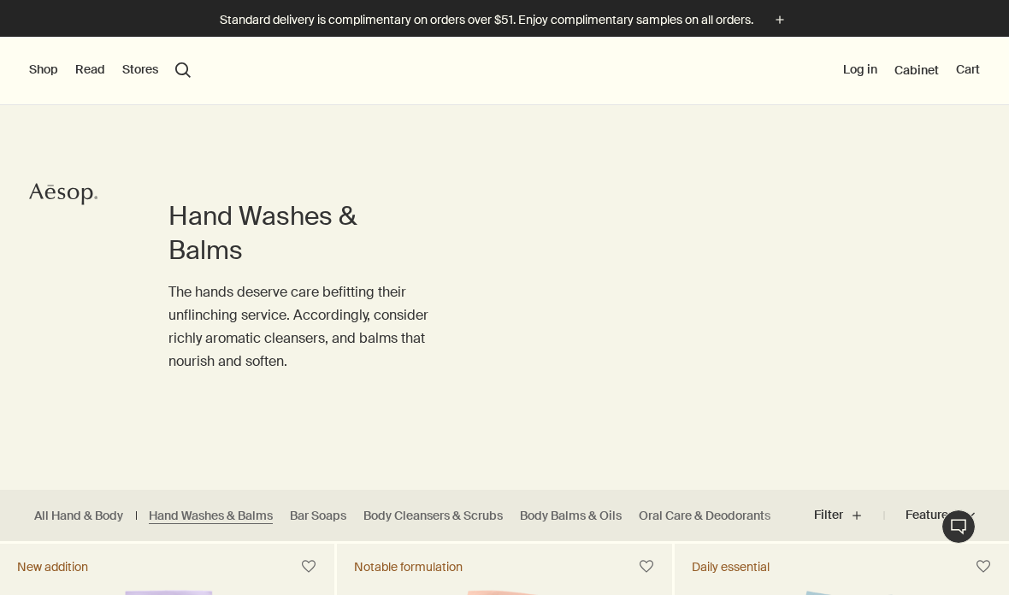
click at [38, 75] on button "Shop" at bounding box center [43, 70] width 29 height 17
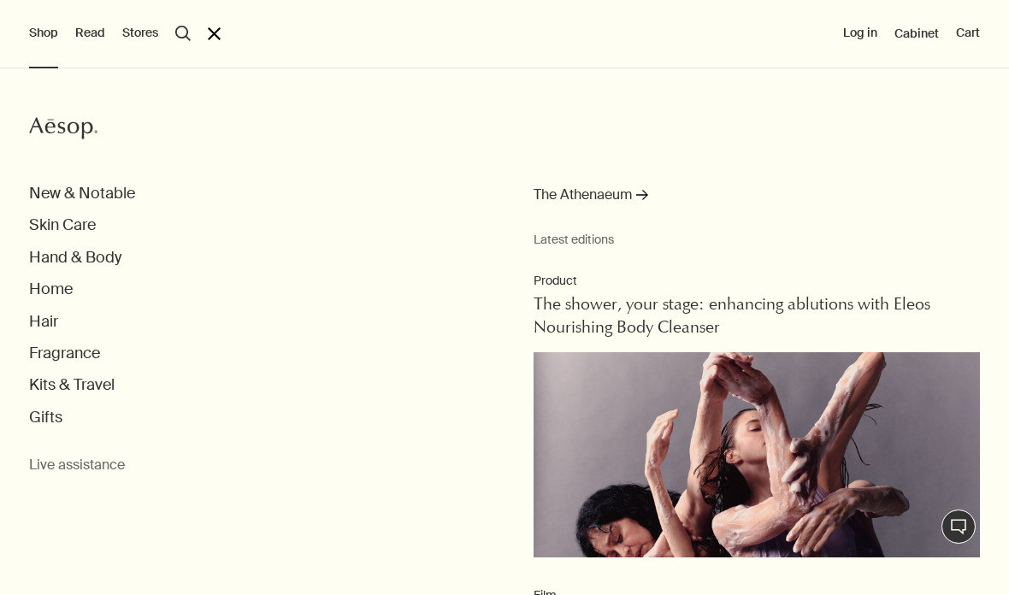
click at [56, 422] on button "Gifts" at bounding box center [45, 418] width 33 height 20
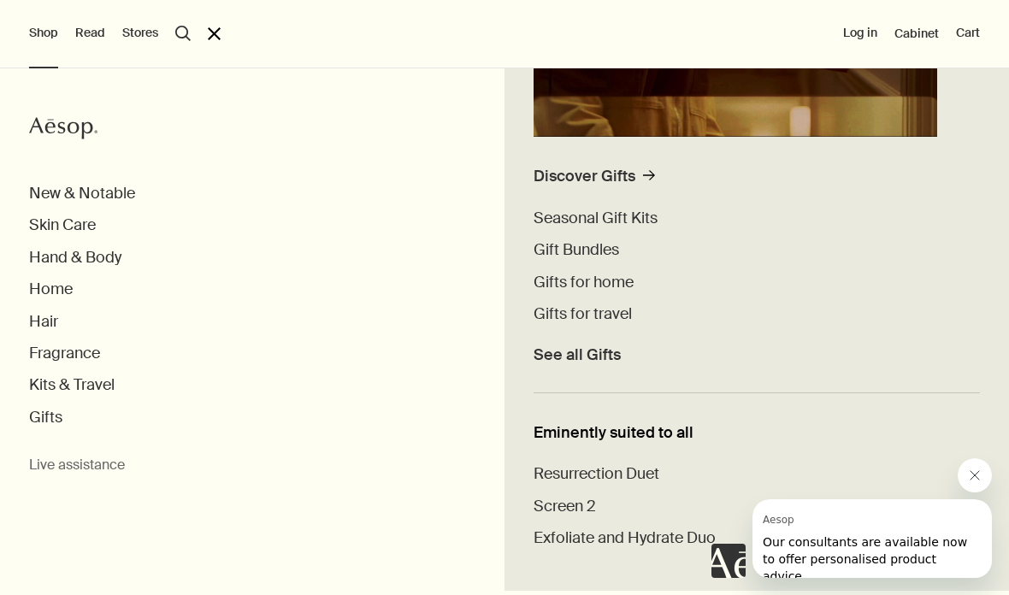
scroll to position [356, 0]
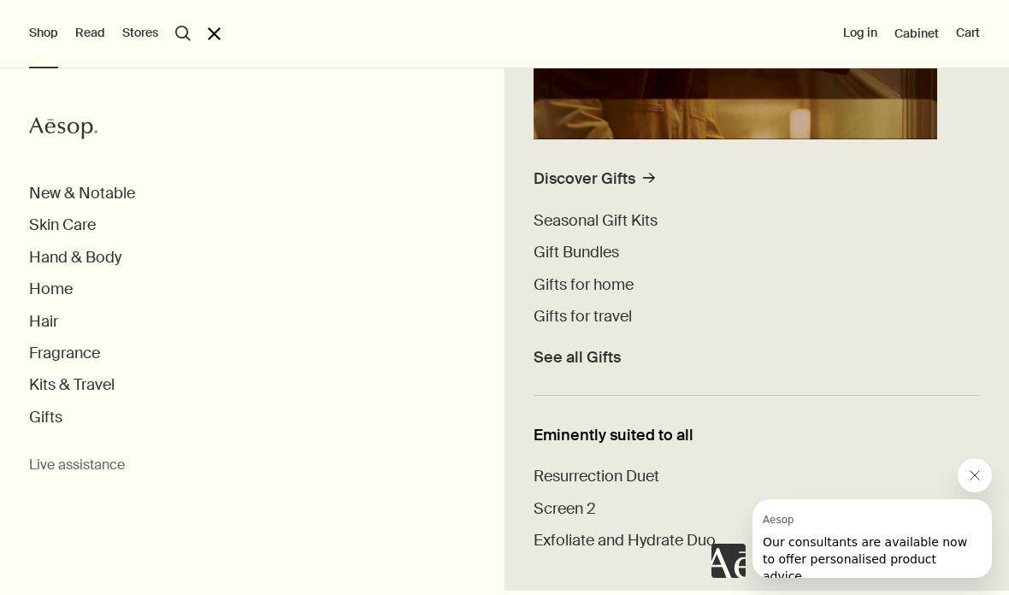
click at [580, 259] on span "Gift Bundles" at bounding box center [575, 252] width 85 height 21
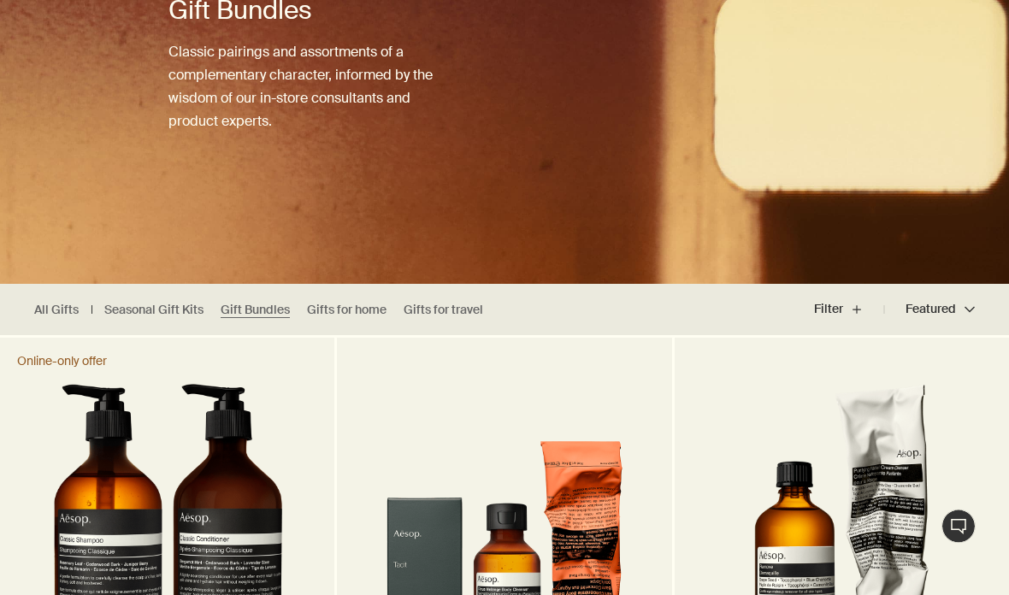
scroll to position [206, 0]
click at [175, 297] on ul "All Gifts Seasonal Gift Kits Gift Bundles Gifts for home Gifts for travel" at bounding box center [263, 309] width 526 height 51
click at [345, 309] on link "Gifts for home" at bounding box center [346, 310] width 79 height 16
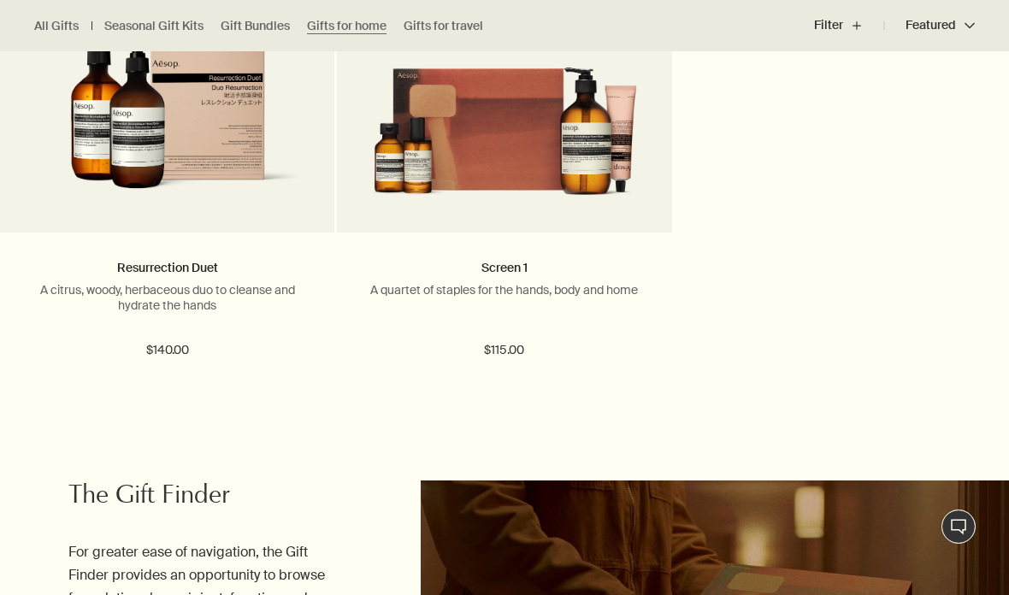
scroll to position [1932, 0]
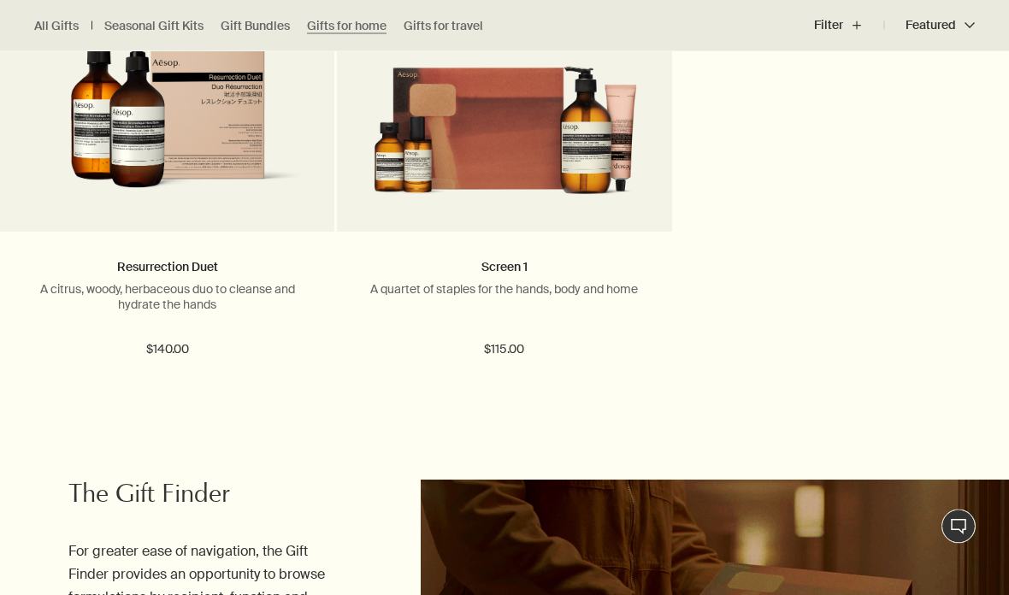
click at [123, 200] on img at bounding box center [167, 121] width 283 height 172
